Goal: Check status: Check status

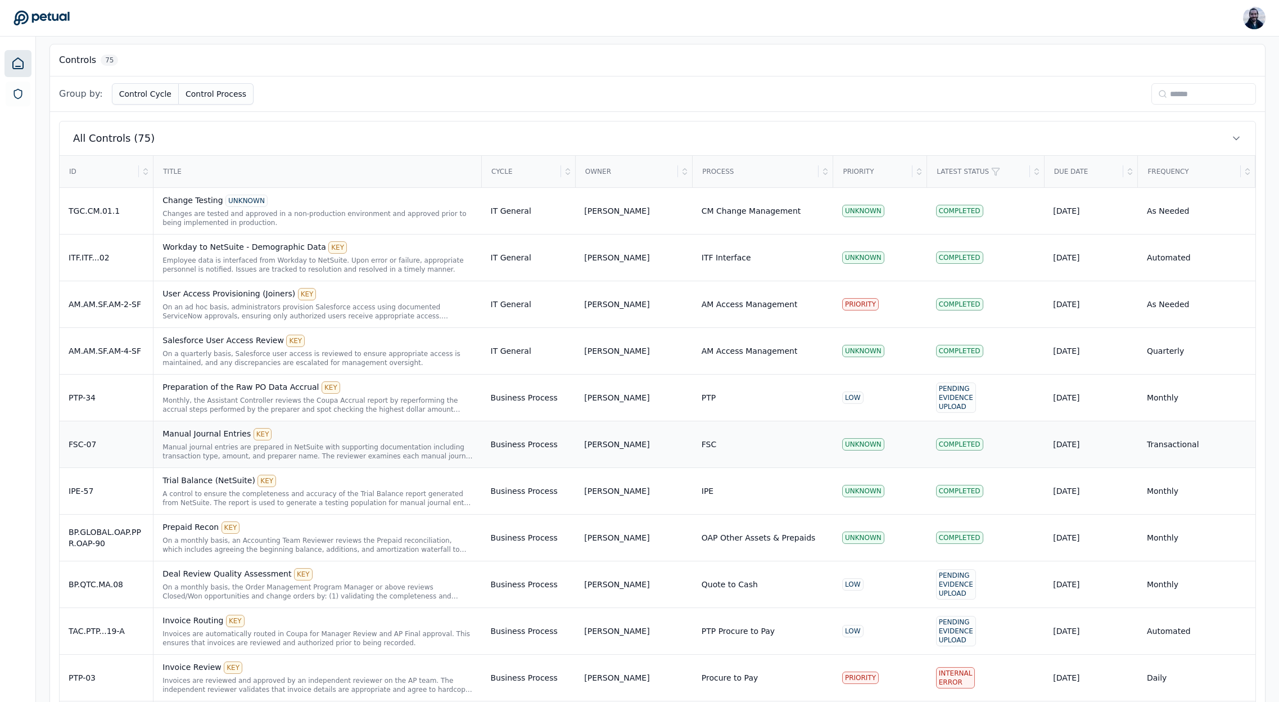
scroll to position [364, 0]
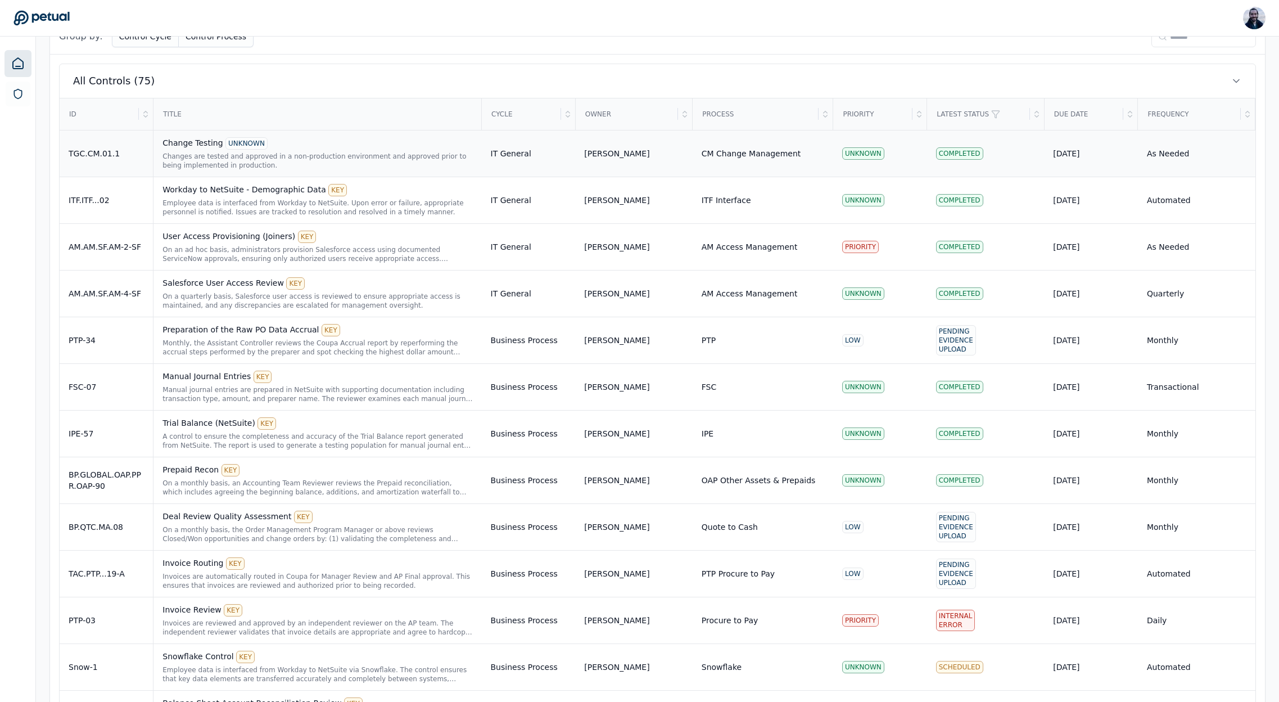
click at [196, 143] on div "Change Testing UNKNOWN" at bounding box center [317, 143] width 310 height 12
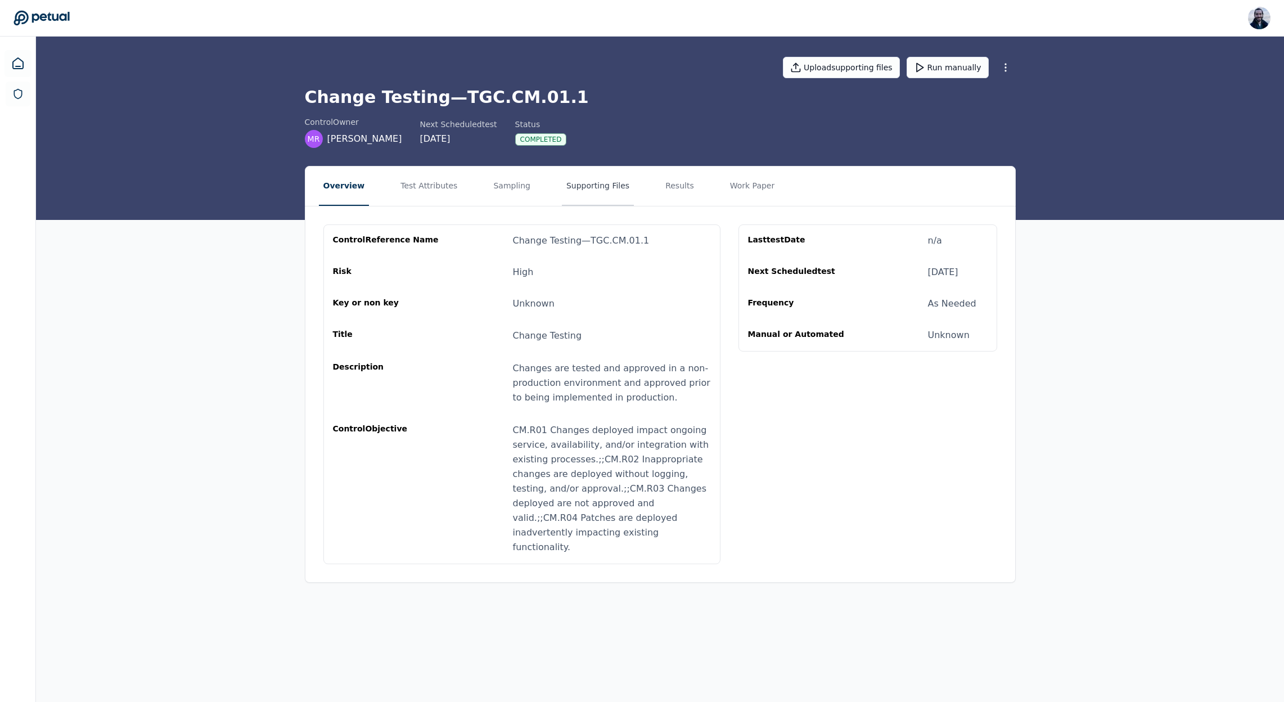
click at [596, 175] on button "Supporting Files" at bounding box center [598, 185] width 72 height 39
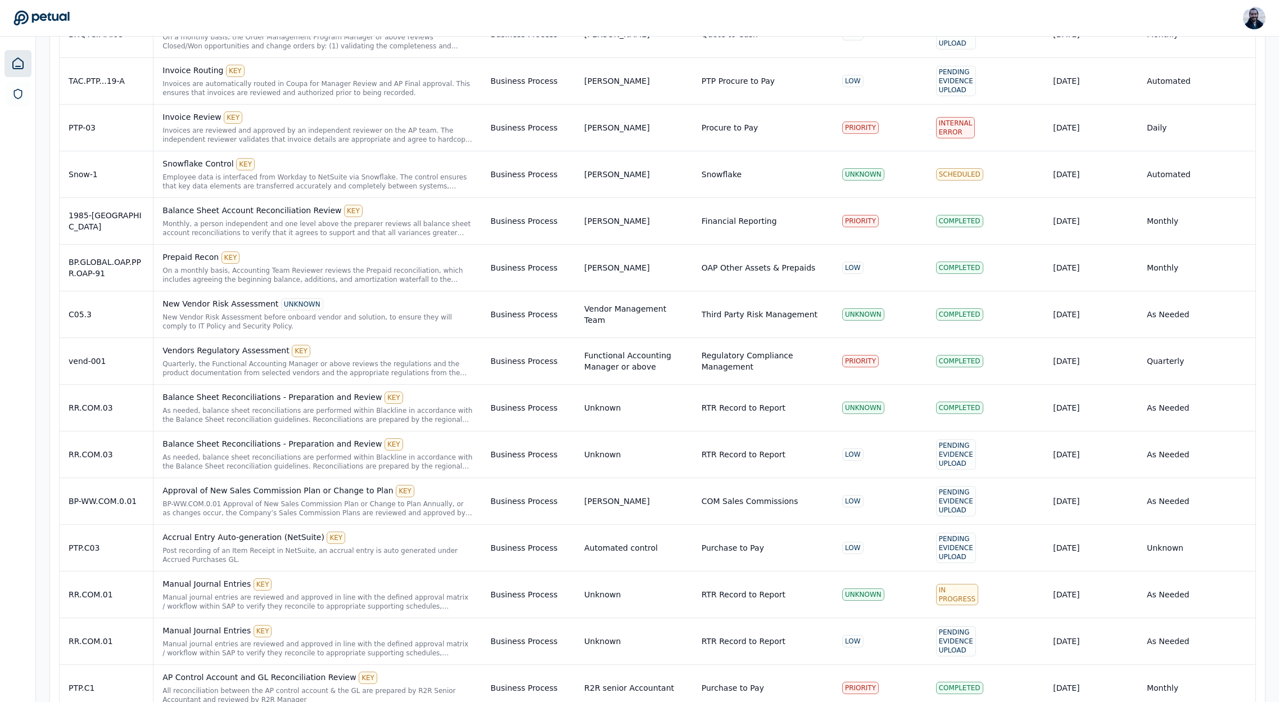
scroll to position [902, 0]
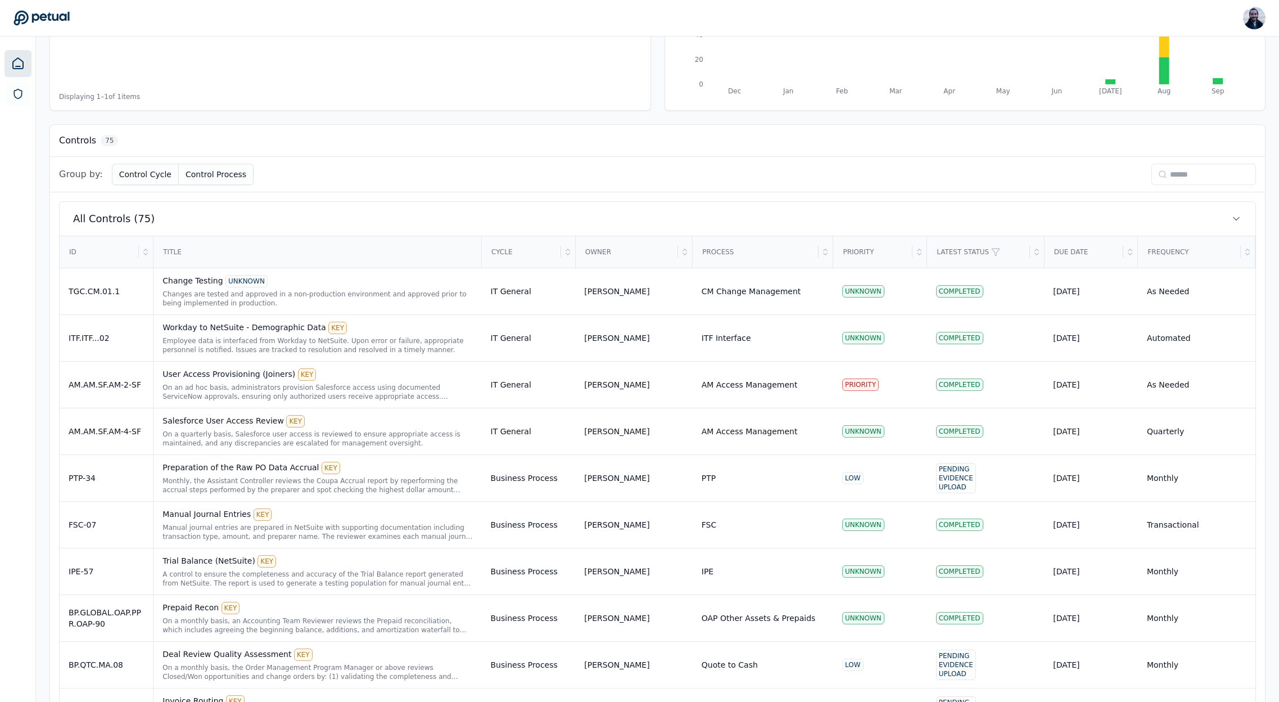
scroll to position [398, 0]
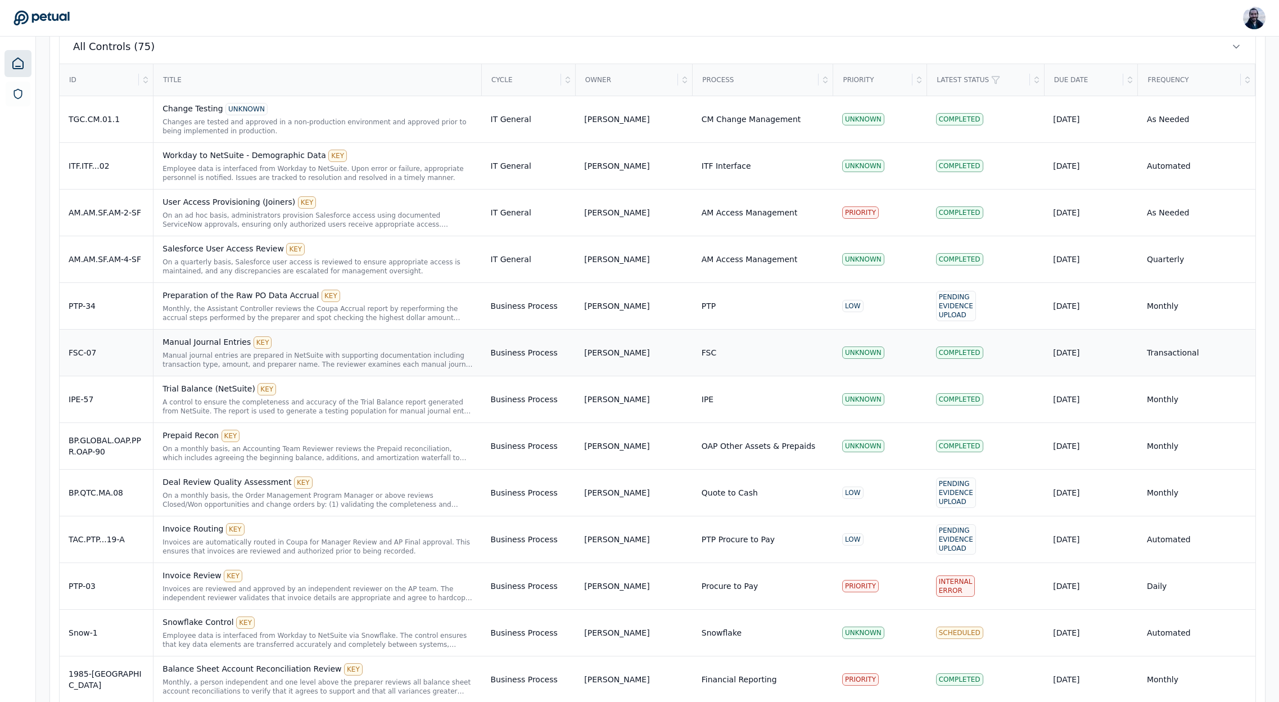
click at [200, 342] on div "Manual Journal Entries KEY" at bounding box center [317, 342] width 310 height 12
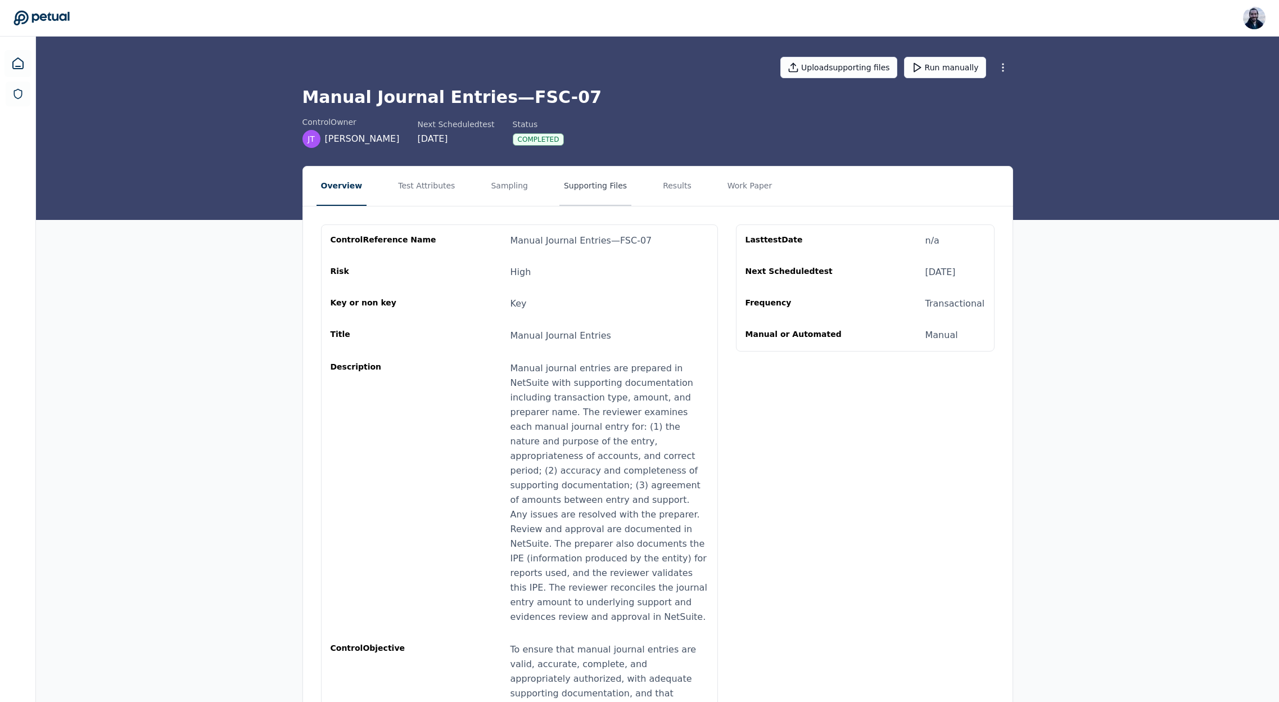
click at [560, 179] on button "Supporting Files" at bounding box center [595, 185] width 72 height 39
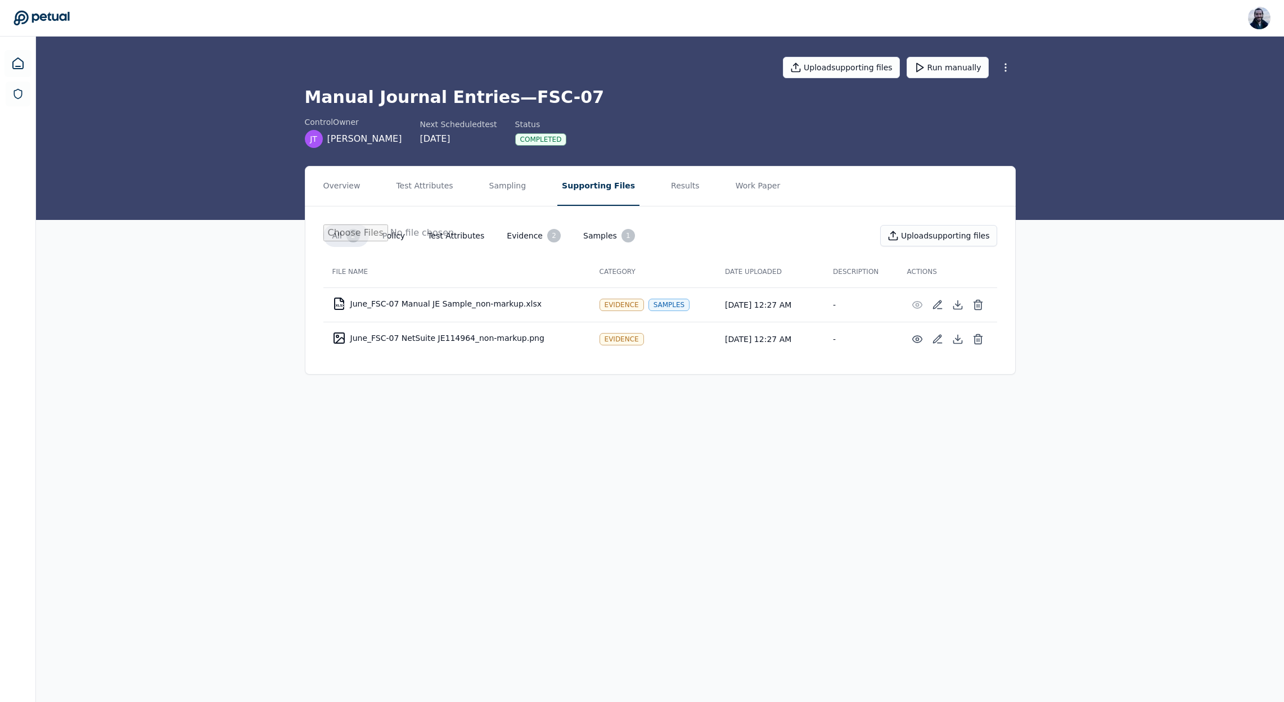
click at [703, 188] on nav "Overview Test Attributes Sampling Supporting Files Results Work Paper" at bounding box center [660, 185] width 710 height 39
click at [667, 189] on button "Results" at bounding box center [685, 185] width 38 height 39
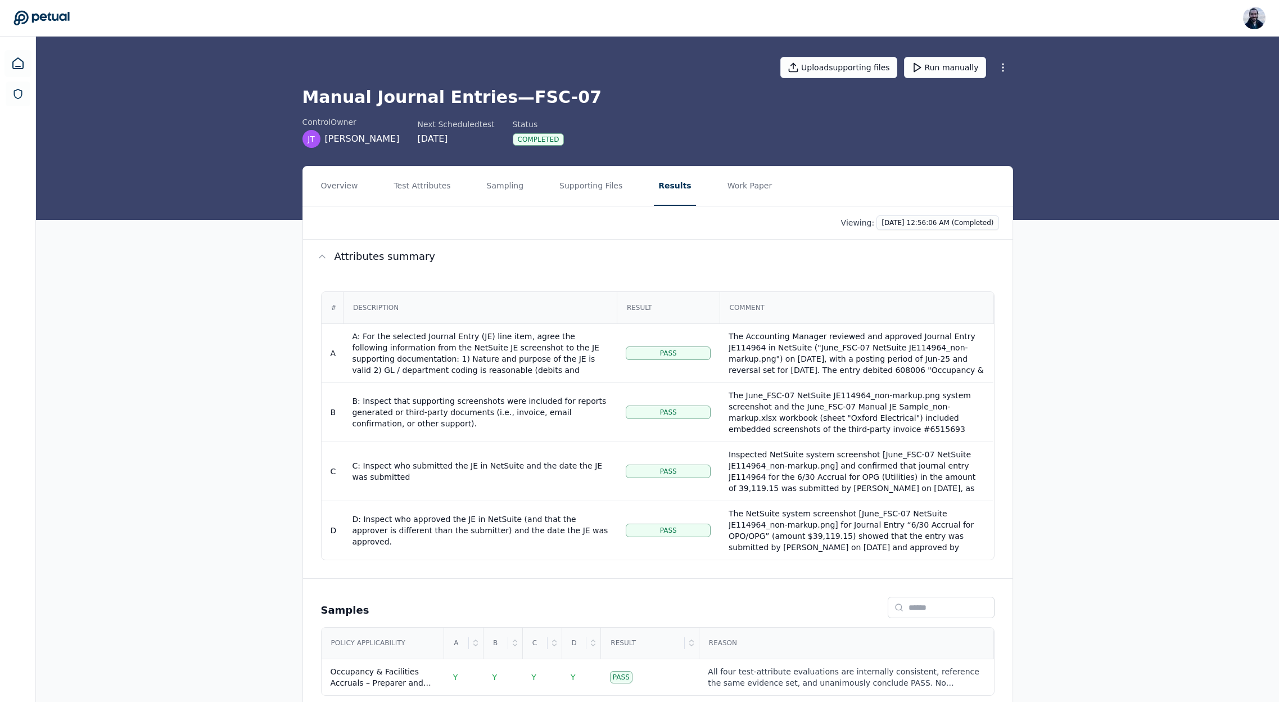
click at [48, 14] on icon at bounding box center [41, 18] width 56 height 15
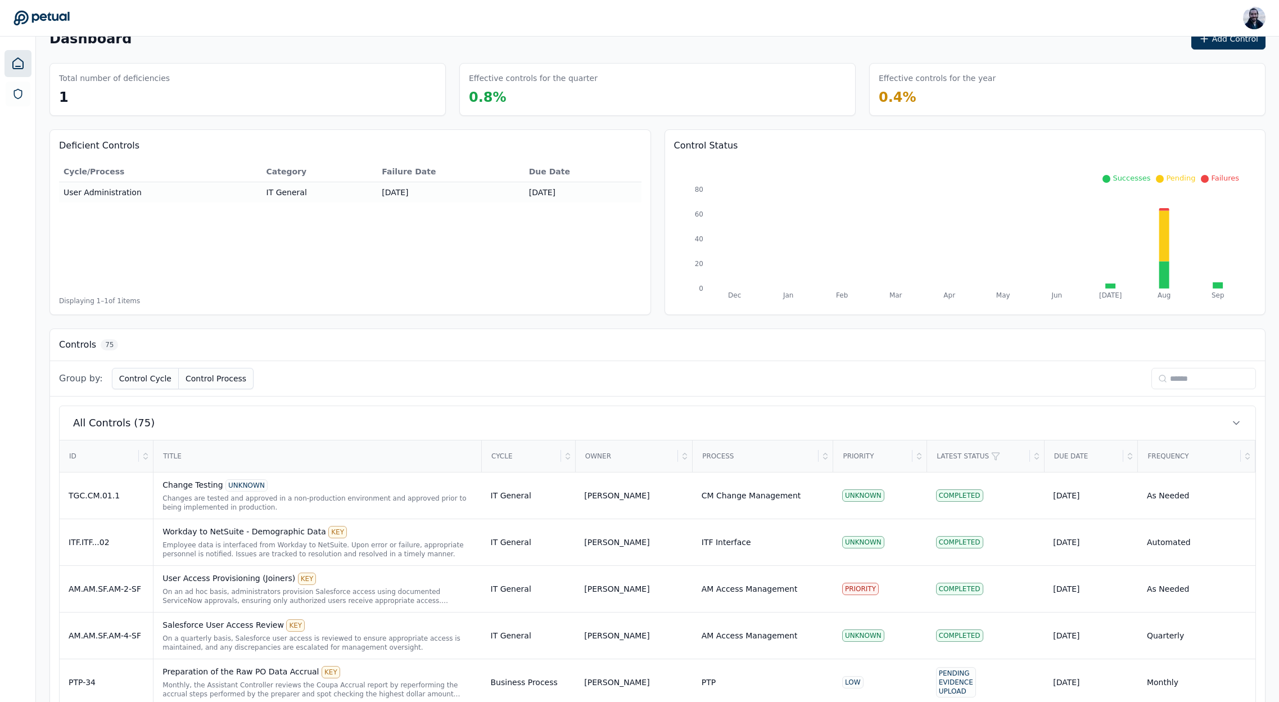
scroll to position [337, 0]
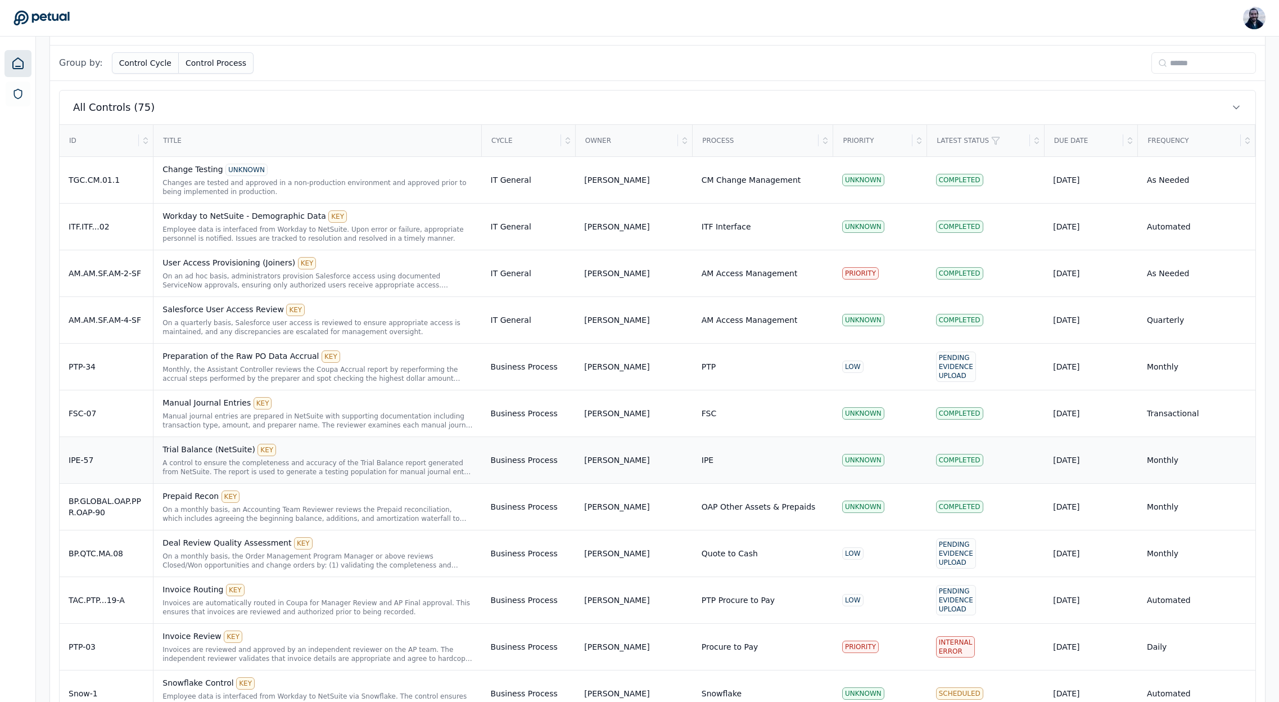
click at [223, 456] on div "Trial Balance (NetSuite) KEY A control to ensure the completeness and accuracy …" at bounding box center [317, 460] width 310 height 33
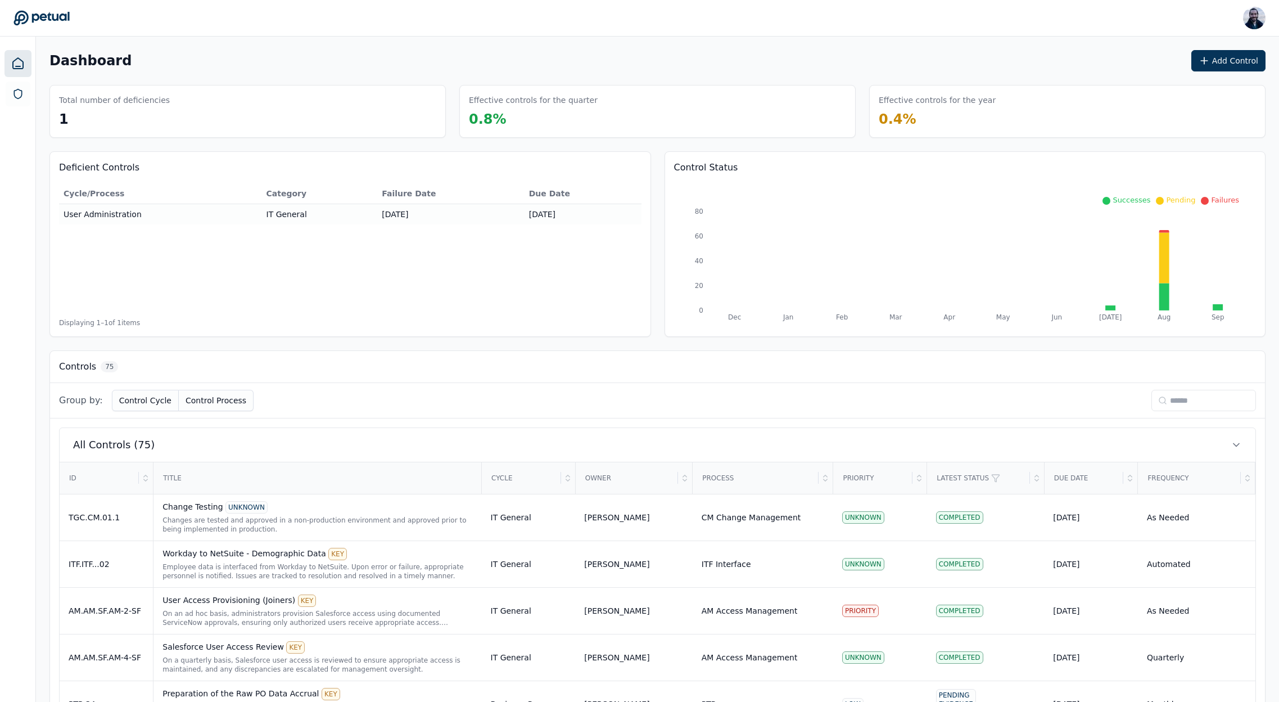
click at [1177, 394] on input at bounding box center [1204, 400] width 105 height 21
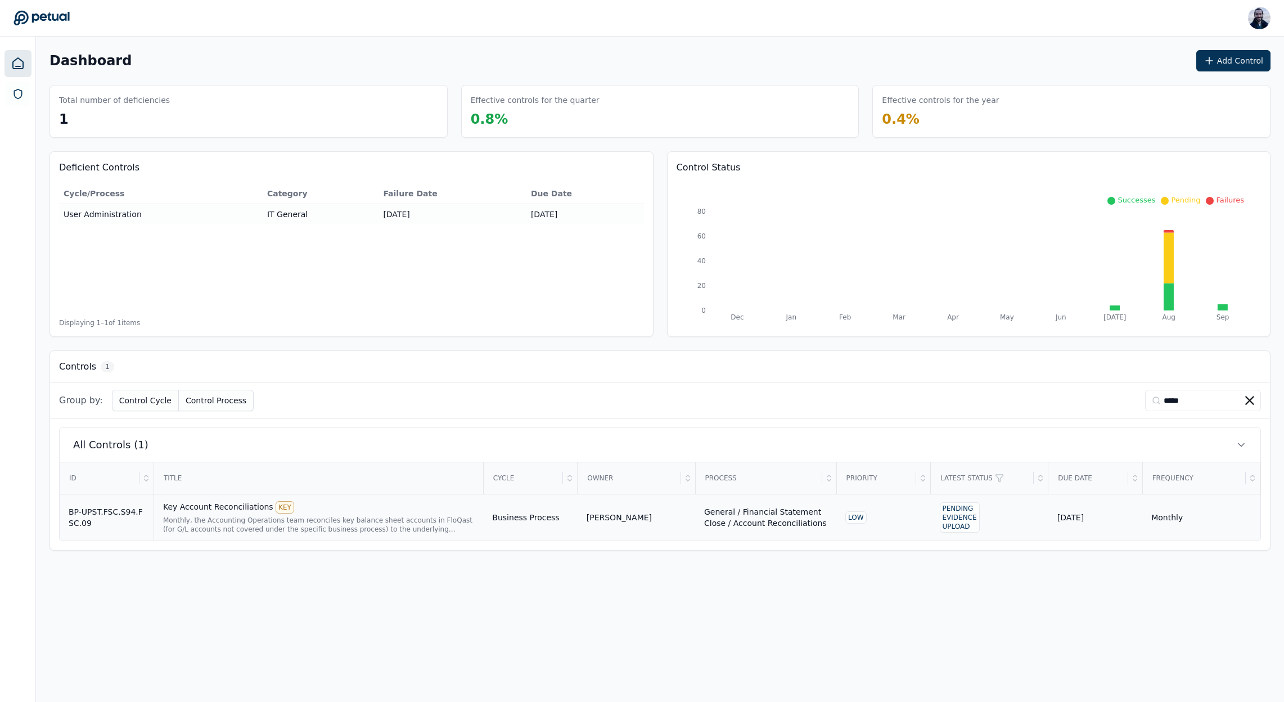
type input "*****"
click at [1063, 521] on div "[DATE]" at bounding box center [1095, 517] width 76 height 11
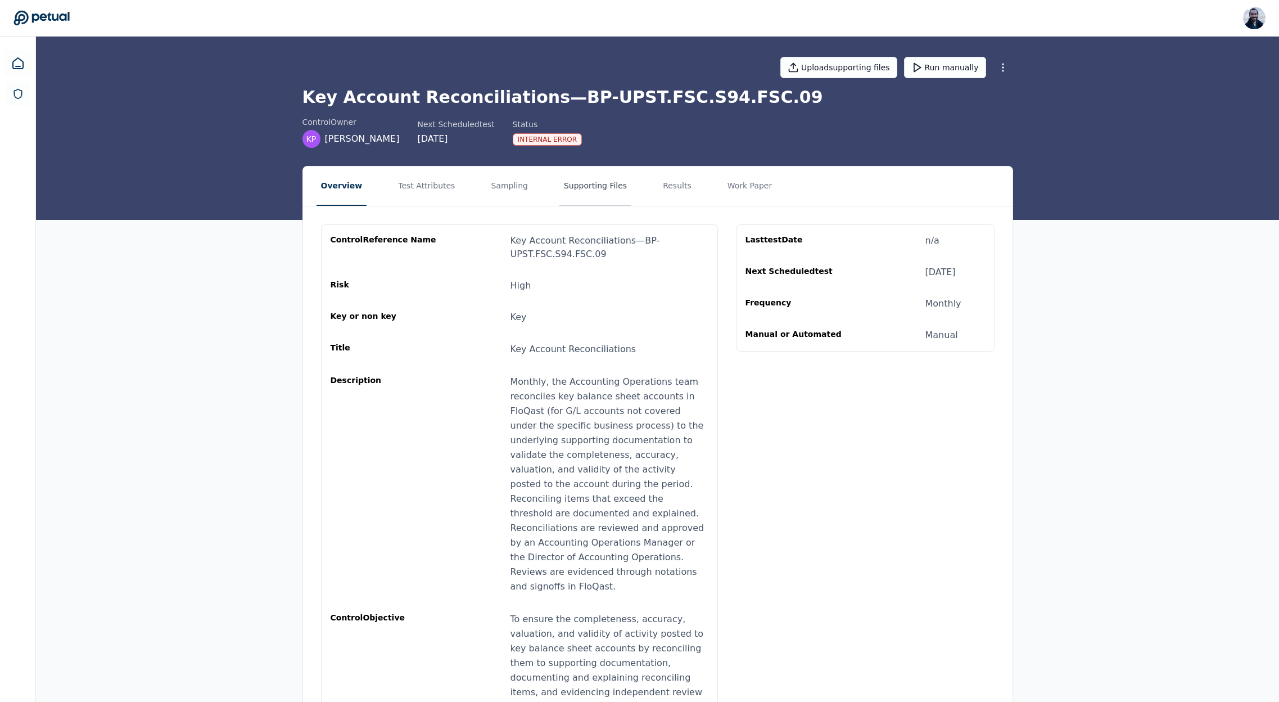
click at [579, 191] on button "Supporting Files" at bounding box center [595, 185] width 72 height 39
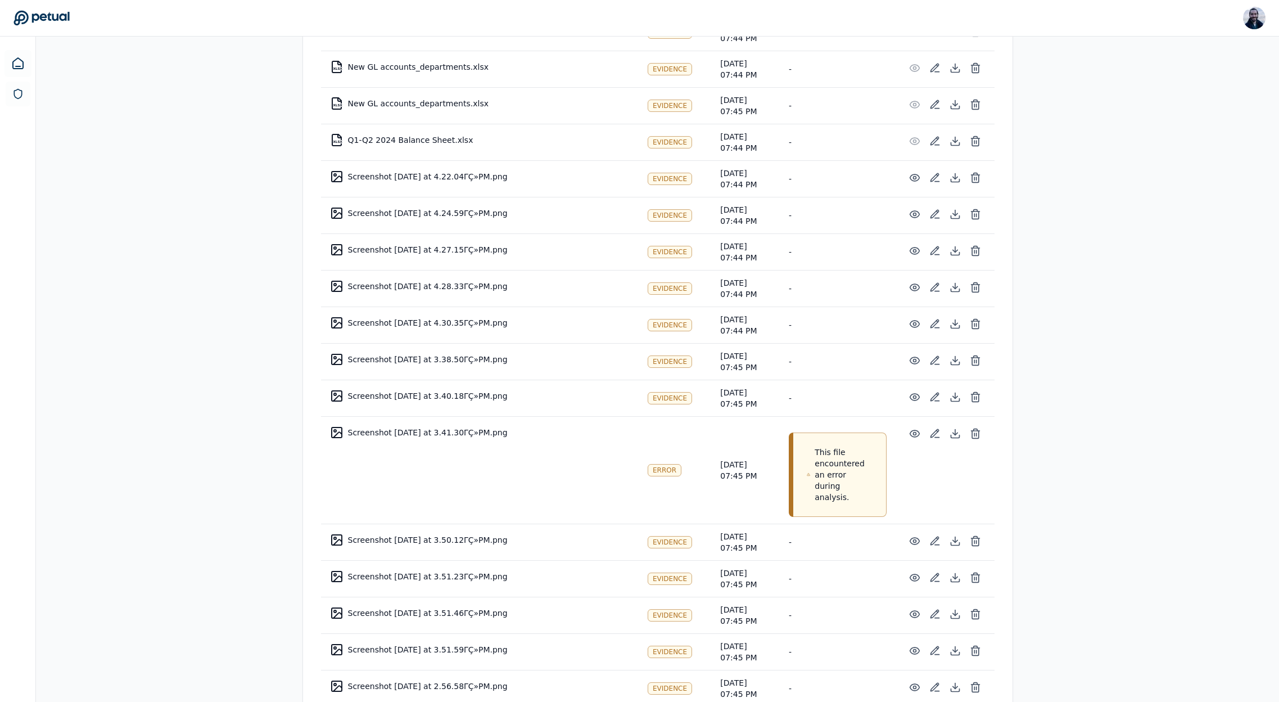
scroll to position [6717, 0]
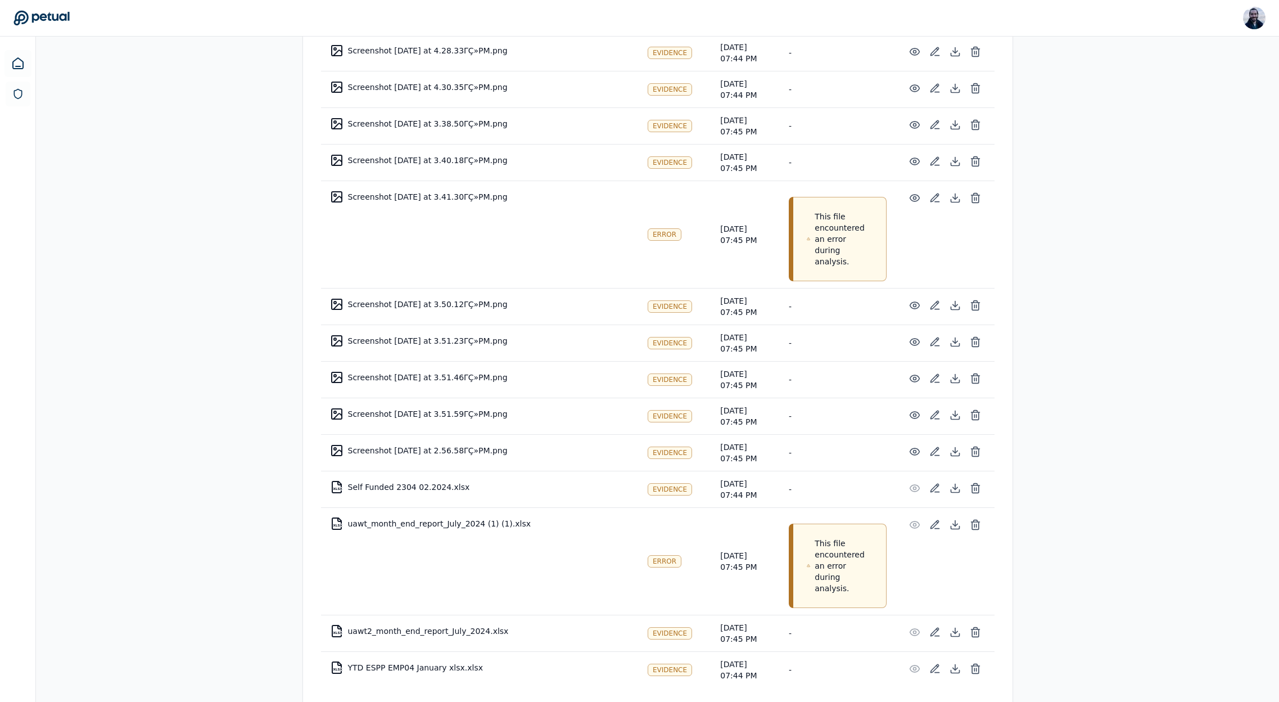
click at [648, 555] on div "Error" at bounding box center [665, 561] width 34 height 12
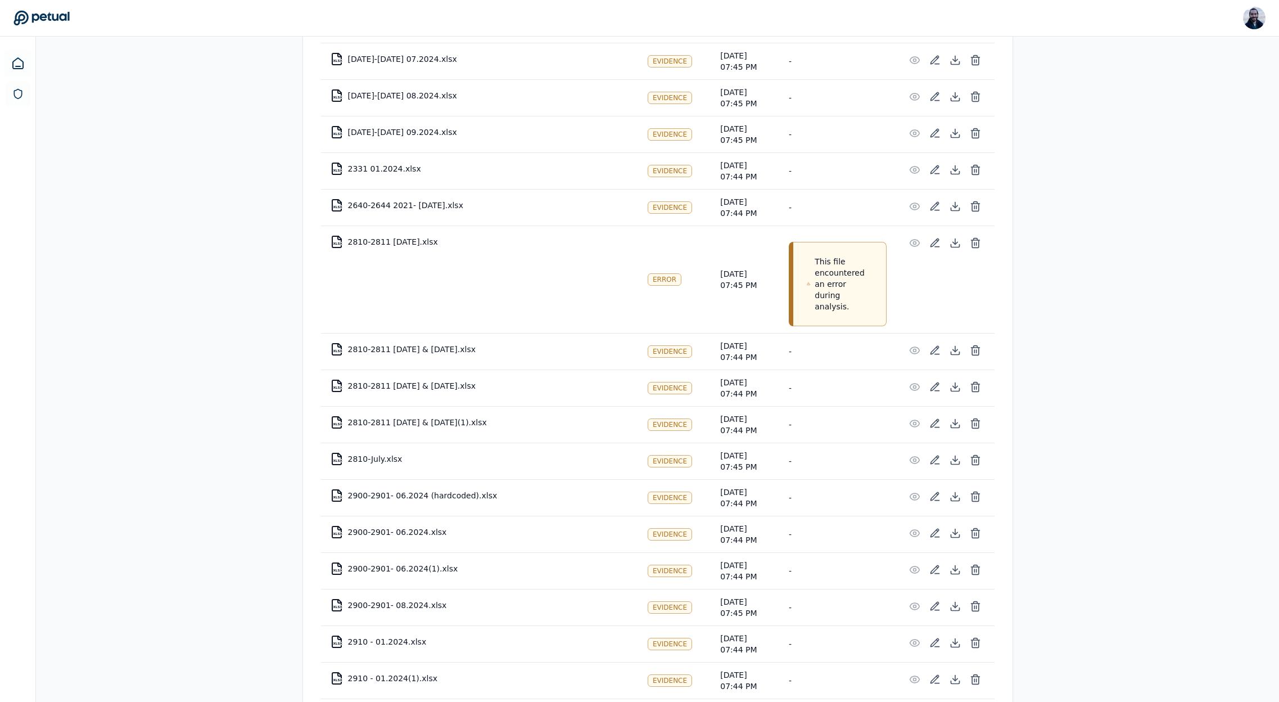
scroll to position [1014, 0]
click at [806, 301] on div "This file encountered an error during analysis." at bounding box center [839, 282] width 93 height 84
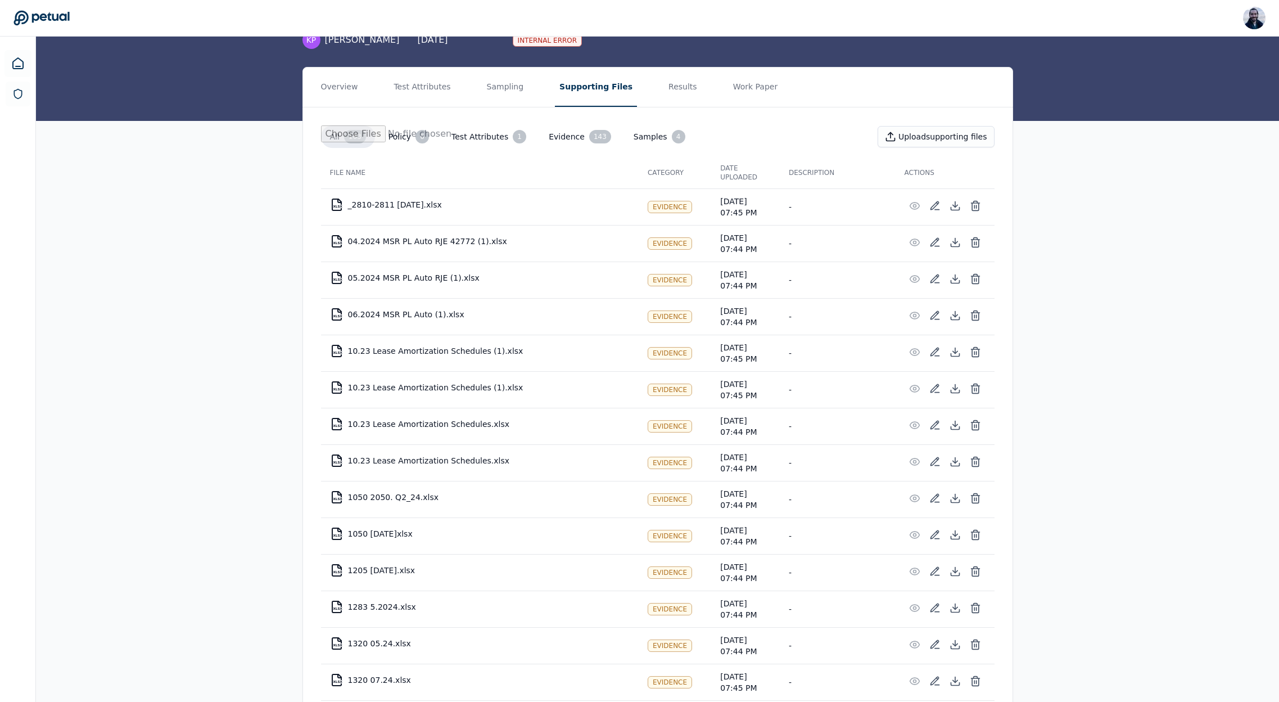
scroll to position [0, 0]
